Goal: Task Accomplishment & Management: Use online tool/utility

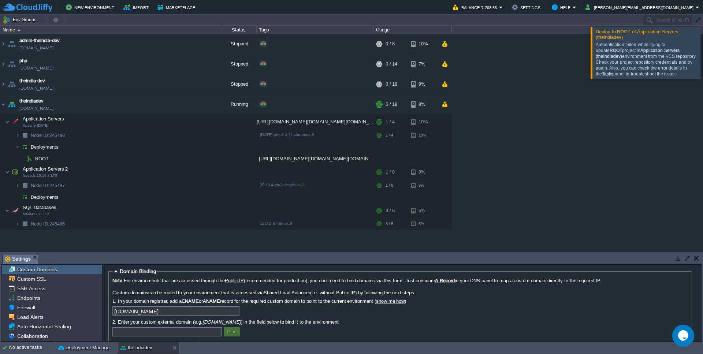
drag, startPoint x: 596, startPoint y: 30, endPoint x: 624, endPoint y: 51, distance: 35.0
click at [616, 49] on div "Deploy to ROOT of Application Servers (theindiadev) Authentication failed while…" at bounding box center [646, 53] width 110 height 52
drag, startPoint x: 647, startPoint y: 77, endPoint x: 589, endPoint y: 35, distance: 71.7
click at [596, 40] on div "Authentication failed while trying to update ROOT project in Application Server…" at bounding box center [648, 59] width 104 height 38
click at [593, 32] on div "Deploy to ROOT of Application Servers (theindiadev)" at bounding box center [646, 33] width 107 height 12
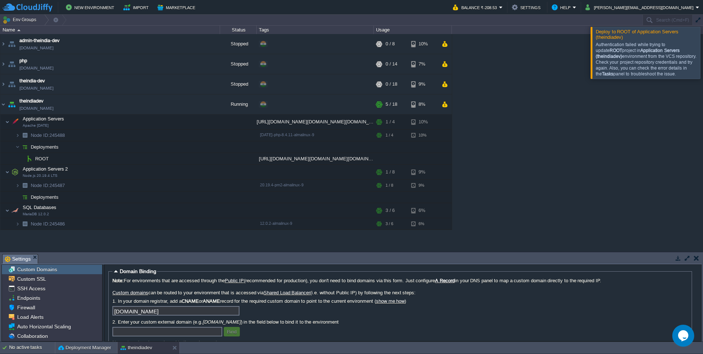
click at [593, 32] on div "Deploy to ROOT of Application Servers (theindiadev)" at bounding box center [646, 33] width 107 height 12
click at [595, 33] on div "Deploy to ROOT of Application Servers (theindiadev)" at bounding box center [646, 33] width 107 height 12
drag, startPoint x: 596, startPoint y: 33, endPoint x: 610, endPoint y: 36, distance: 13.4
click at [610, 36] on div "Deploy to ROOT of Application Servers (theindiadev)" at bounding box center [646, 33] width 107 height 12
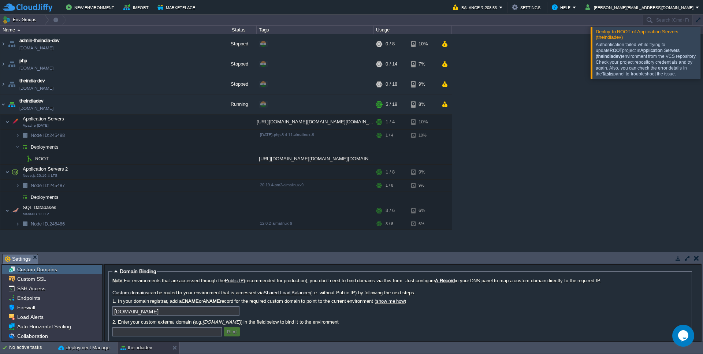
click at [624, 52] on b "Application Servers (theindiadev)" at bounding box center [638, 53] width 84 height 11
click at [624, 53] on b "Application Servers (theindiadev)" at bounding box center [638, 53] width 84 height 11
drag, startPoint x: 647, startPoint y: 76, endPoint x: 587, endPoint y: 40, distance: 70.3
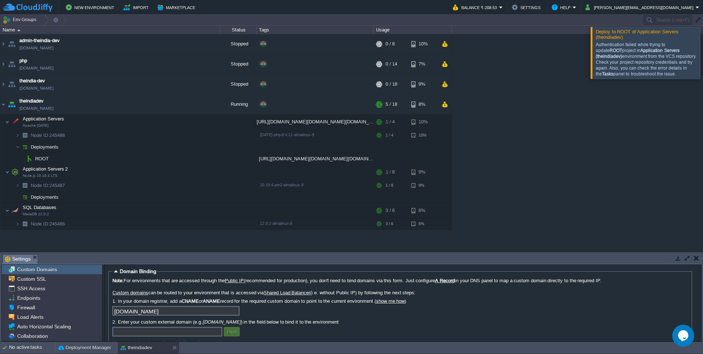
click at [596, 40] on div "Authentication failed while trying to update ROOT project in Application Server…" at bounding box center [648, 59] width 104 height 38
click at [33, 259] on em "Settings" at bounding box center [21, 259] width 33 height 9
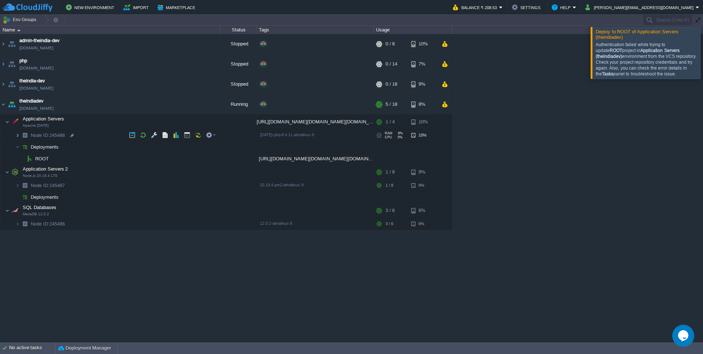
click at [18, 137] on img at bounding box center [17, 135] width 4 height 11
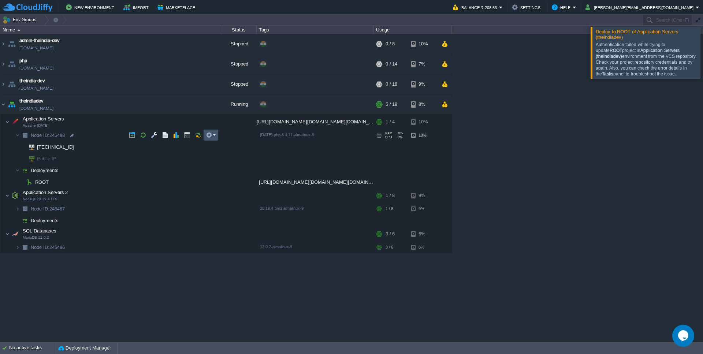
click at [210, 136] on button "button" at bounding box center [209, 135] width 7 height 7
